Goal: Find specific page/section: Find specific page/section

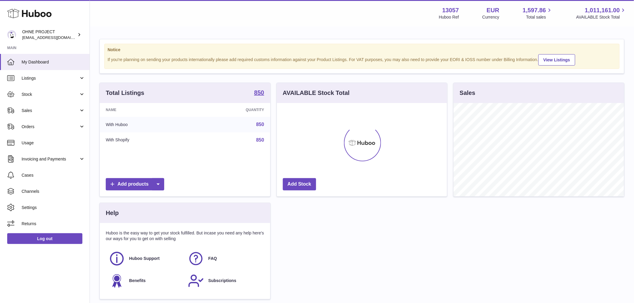
scroll to position [93, 170]
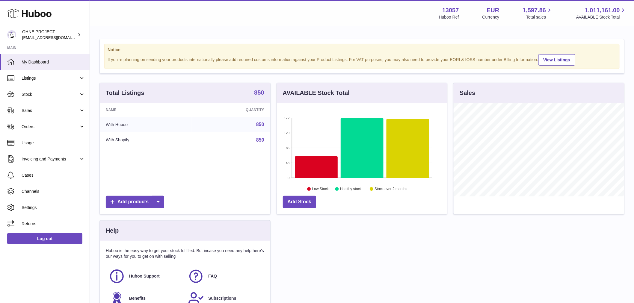
click at [262, 96] on strong "850" at bounding box center [259, 93] width 10 height 6
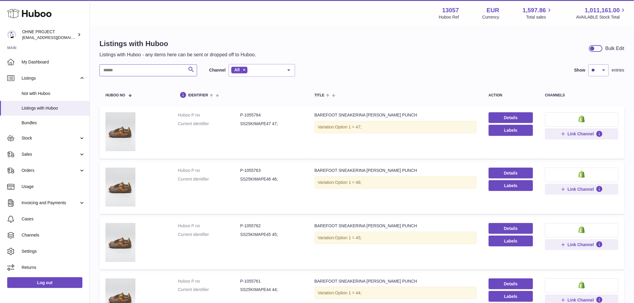
click at [155, 68] on input "text" at bounding box center [148, 70] width 98 height 12
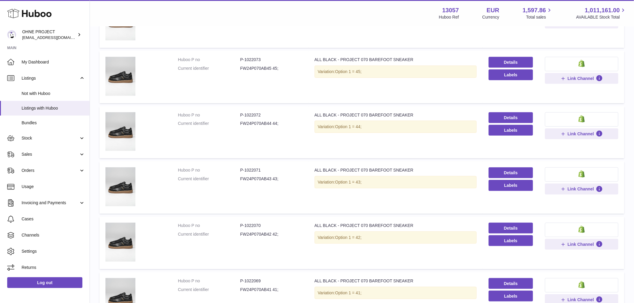
scroll to position [266, 0]
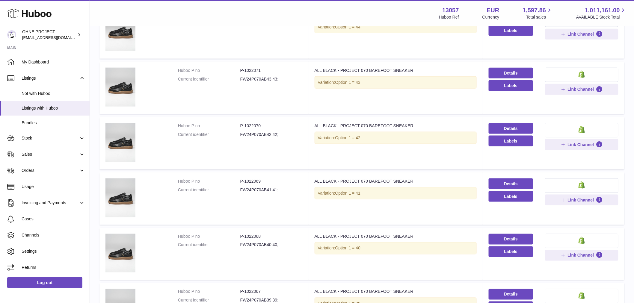
type input "*********"
drag, startPoint x: 243, startPoint y: 123, endPoint x: 261, endPoint y: 125, distance: 18.0
click at [261, 125] on dd "P-1022070" at bounding box center [271, 126] width 62 height 6
copy dd "1022070"
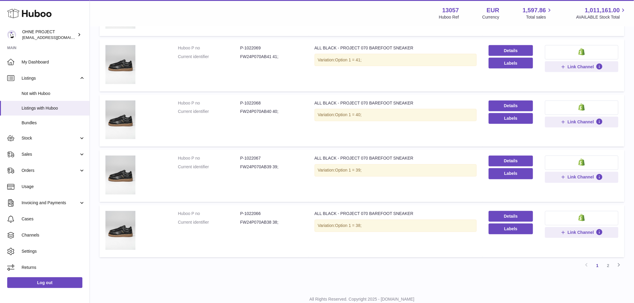
scroll to position [417, 0]
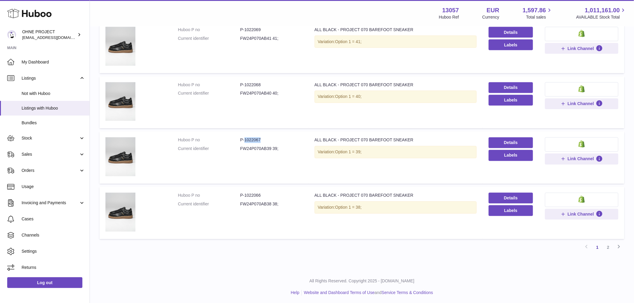
drag, startPoint x: 243, startPoint y: 138, endPoint x: 265, endPoint y: 139, distance: 21.6
click at [265, 139] on dd "P-1022067" at bounding box center [271, 140] width 62 height 6
copy dd "1022067"
drag, startPoint x: 243, startPoint y: 193, endPoint x: 268, endPoint y: 192, distance: 25.2
click at [268, 193] on dd "P-1022066" at bounding box center [271, 196] width 62 height 6
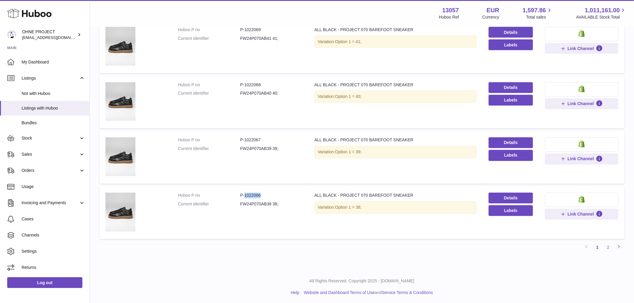
copy dd "1022066"
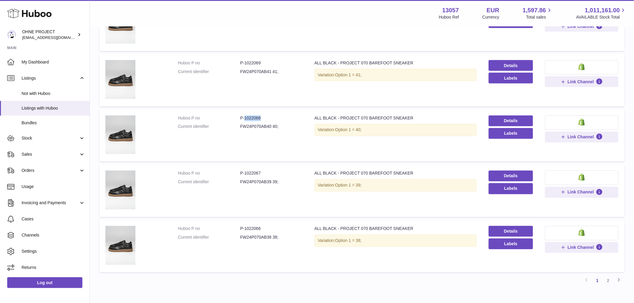
drag, startPoint x: 244, startPoint y: 116, endPoint x: 278, endPoint y: 110, distance: 34.7
click at [278, 110] on td "Huboo P no P-1022068 Current identifier FW24P070AB40 40;" at bounding box center [240, 136] width 137 height 52
copy dd "1022068"
drag, startPoint x: 244, startPoint y: 60, endPoint x: 273, endPoint y: 63, distance: 29.2
click at [273, 63] on dd "P-1022069" at bounding box center [271, 63] width 62 height 6
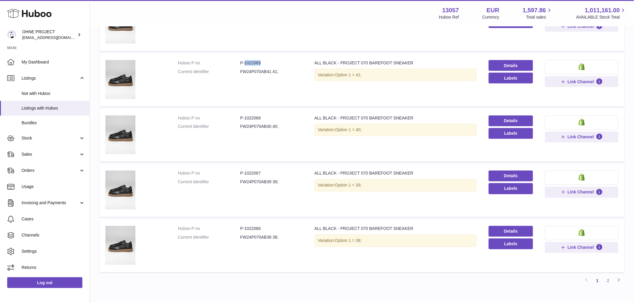
copy dd "1022069"
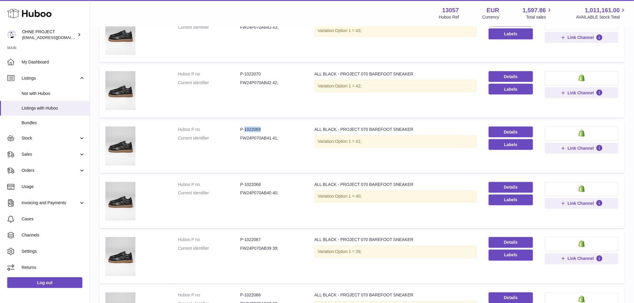
scroll to position [284, 0]
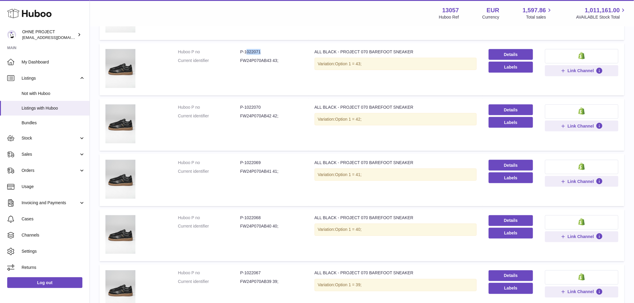
drag, startPoint x: 244, startPoint y: 52, endPoint x: 265, endPoint y: 49, distance: 21.1
click at [265, 49] on dd "P-1022071" at bounding box center [271, 52] width 62 height 6
click at [252, 51] on dd "P-1022071" at bounding box center [271, 52] width 62 height 6
click at [245, 51] on dd "P-1022071" at bounding box center [271, 52] width 62 height 6
drag, startPoint x: 244, startPoint y: 51, endPoint x: 273, endPoint y: 50, distance: 29.4
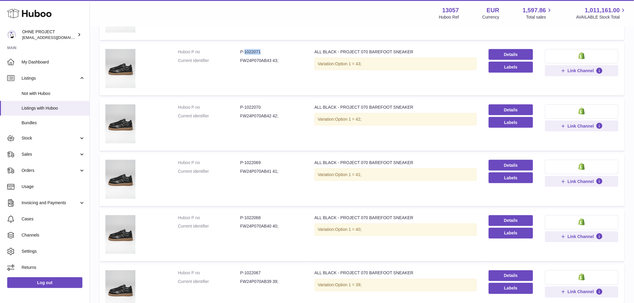
click at [273, 50] on dd "P-1022071" at bounding box center [271, 52] width 62 height 6
copy dd "1022071"
